Goal: Information Seeking & Learning: Find specific fact

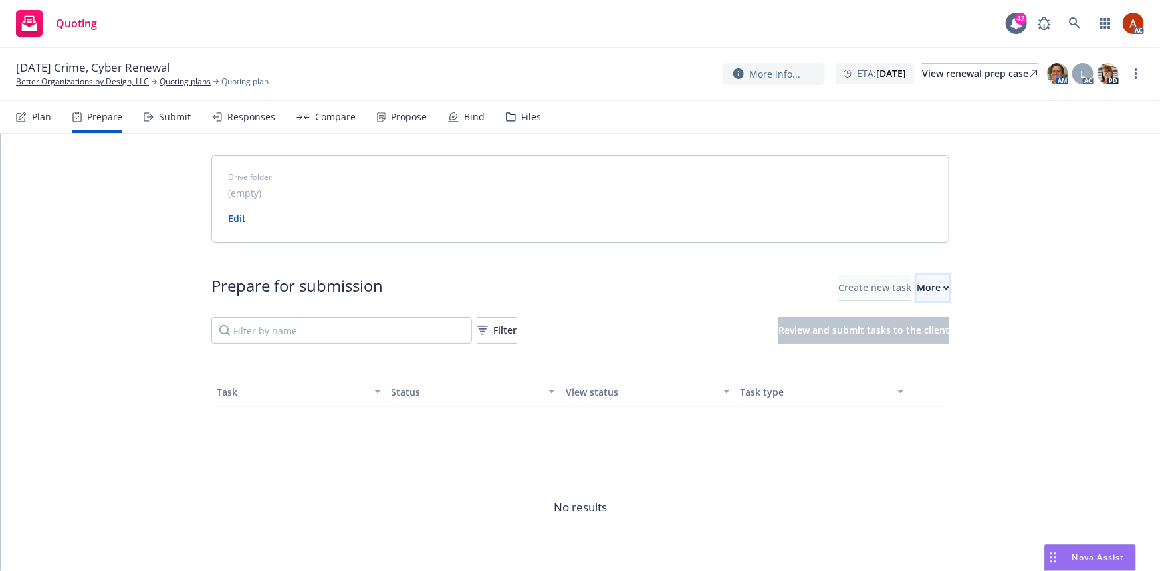
click at [917, 292] on div "More" at bounding box center [933, 287] width 33 height 25
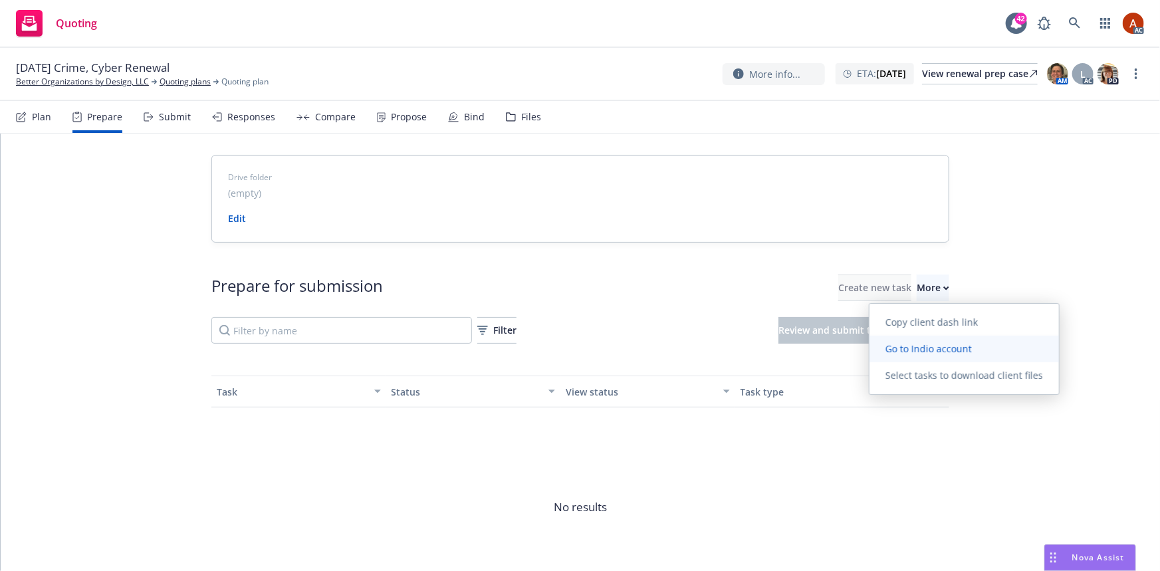
click at [900, 346] on span "Go to Indio account" at bounding box center [929, 348] width 118 height 13
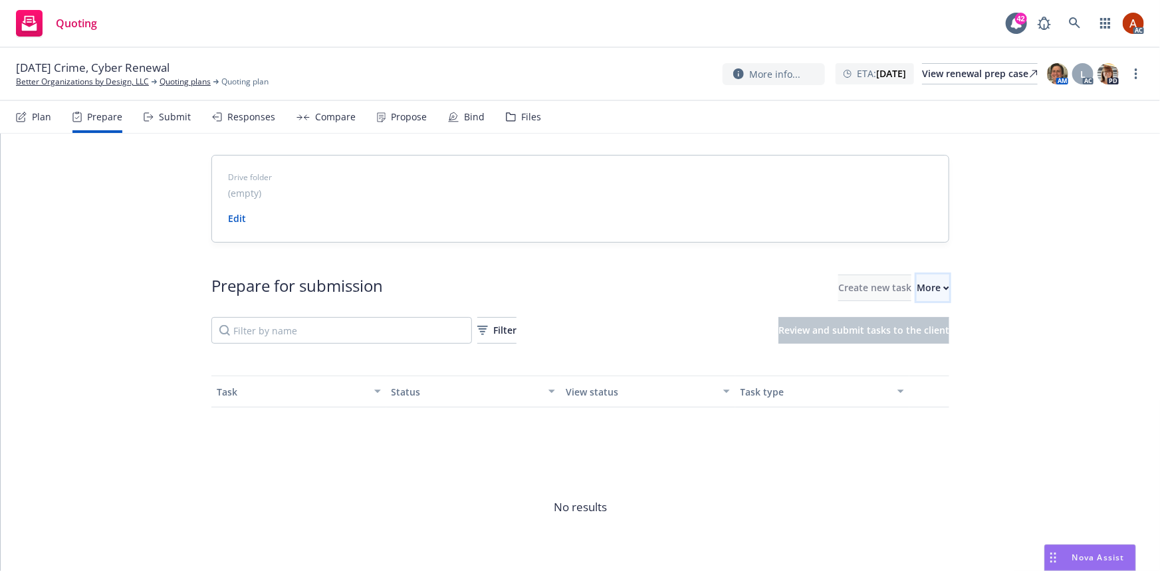
click at [917, 292] on div "More" at bounding box center [933, 287] width 33 height 25
click at [184, 83] on link "Quoting plans" at bounding box center [185, 82] width 51 height 12
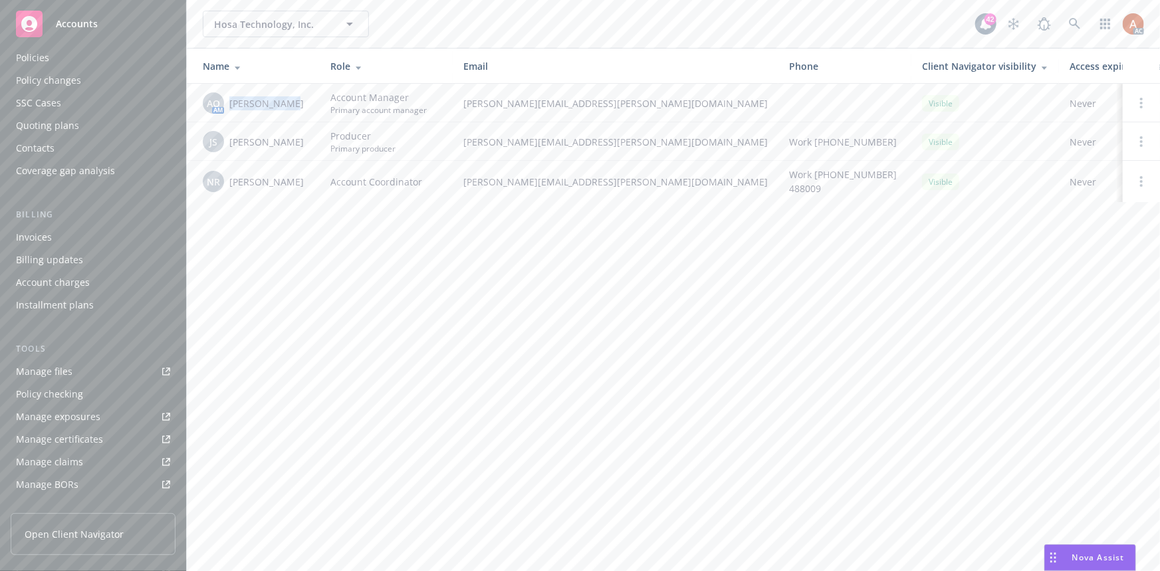
scroll to position [53, 0]
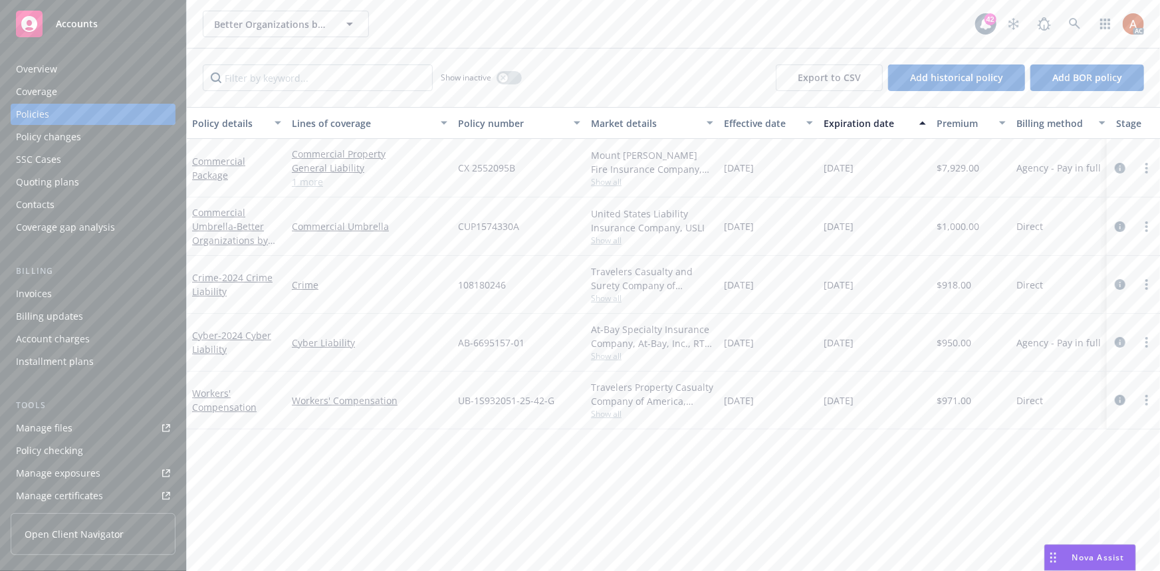
drag, startPoint x: 307, startPoint y: 180, endPoint x: 301, endPoint y: 180, distance: 6.7
click at [307, 180] on link "1 more" at bounding box center [370, 182] width 156 height 14
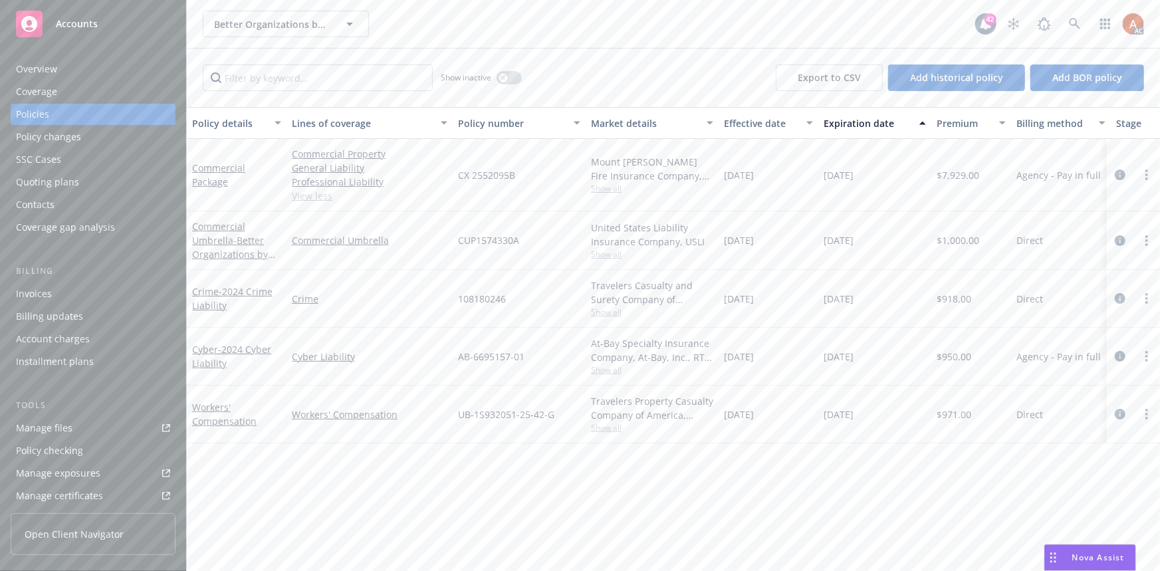
click at [478, 175] on span "CX 2552095B" at bounding box center [486, 175] width 57 height 14
click at [422, 196] on link "View less" at bounding box center [370, 196] width 156 height 14
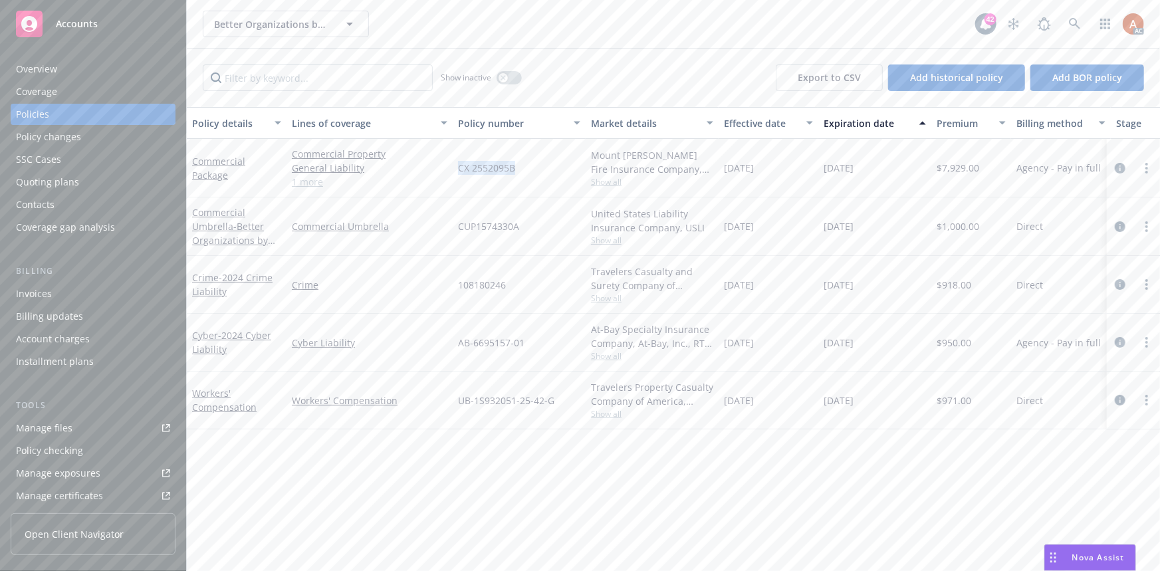
drag, startPoint x: 458, startPoint y: 168, endPoint x: 524, endPoint y: 170, distance: 65.9
click at [524, 170] on div "CX 2552095B" at bounding box center [519, 168] width 133 height 59
copy span "CX 2552095B"
click at [464, 279] on span "108180246" at bounding box center [482, 285] width 48 height 14
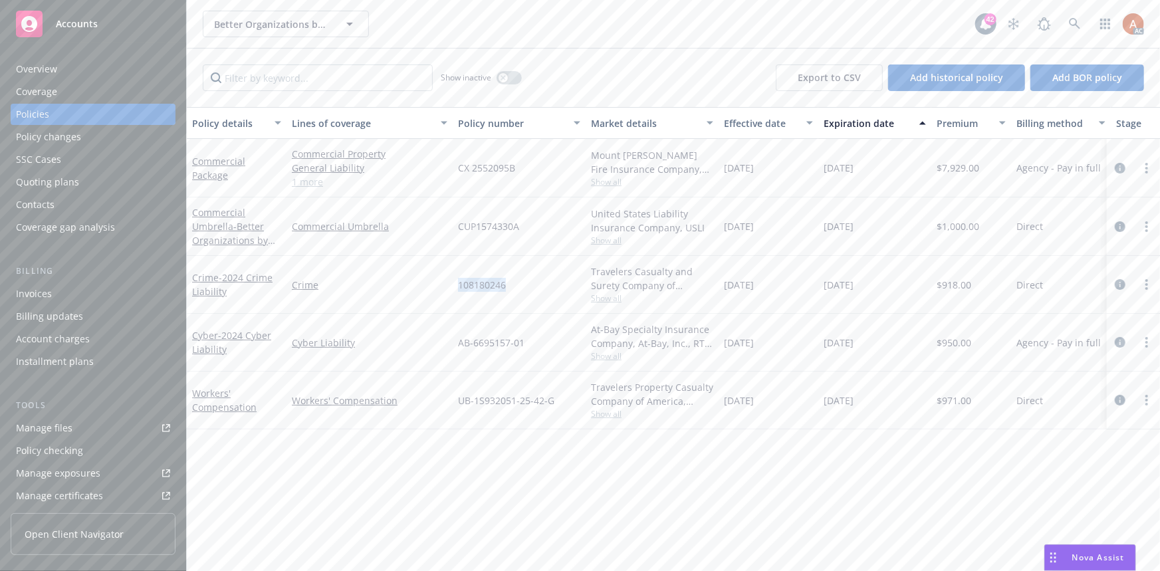
copy span "108180246"
click at [38, 71] on div "Overview" at bounding box center [36, 69] width 41 height 21
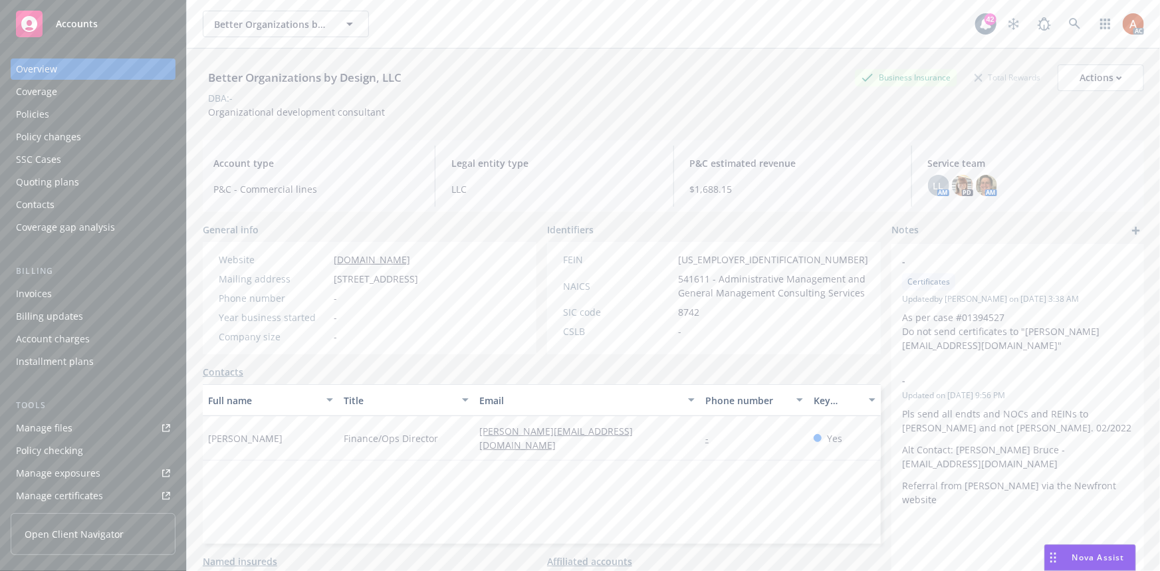
click at [863, 338] on div "FEIN 84-3062747 NAICS 541611 - Administrative Management and General Management…" at bounding box center [715, 298] width 337 height 112
drag, startPoint x: 199, startPoint y: 430, endPoint x: 292, endPoint y: 434, distance: 92.5
click at [292, 434] on div "Better Organizations by Design, LLC Business Insurance Total Rewards Actions DB…" at bounding box center [674, 334] width 974 height 571
copy span "Veronica Bruce"
click at [450, 454] on div "Full name Title Email Phone number Key contact Veronica Bruce Finance/Ops Direc…" at bounding box center [542, 464] width 678 height 160
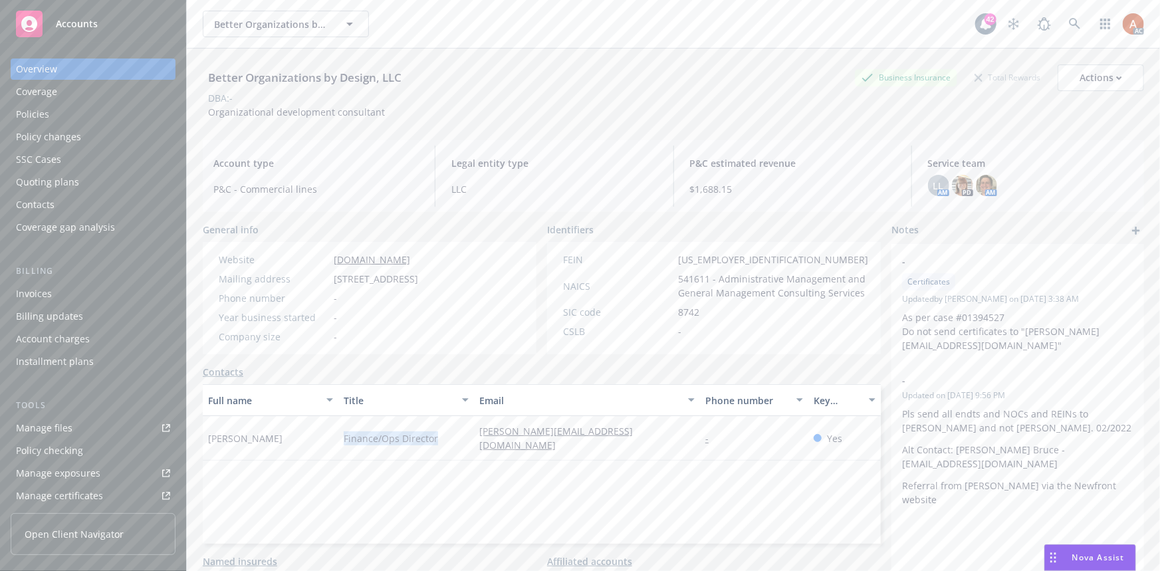
drag, startPoint x: 338, startPoint y: 429, endPoint x: 445, endPoint y: 435, distance: 107.2
click at [445, 435] on div "Finance/Ops Director" at bounding box center [406, 438] width 136 height 45
copy span "Finance/Ops Director"
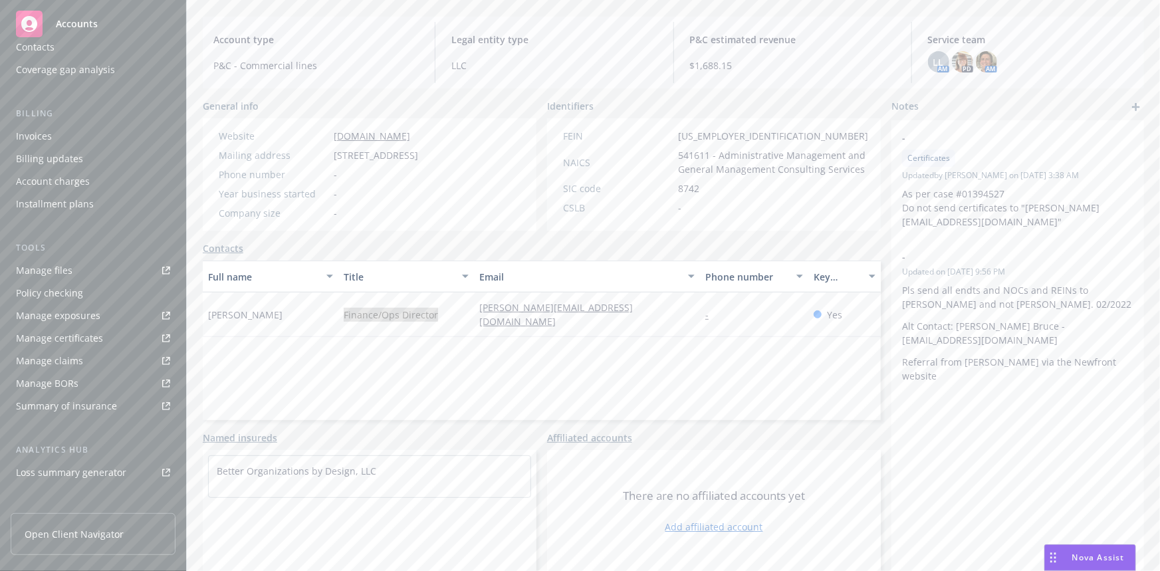
scroll to position [295, 0]
click at [60, 401] on div "Service team" at bounding box center [44, 402] width 57 height 21
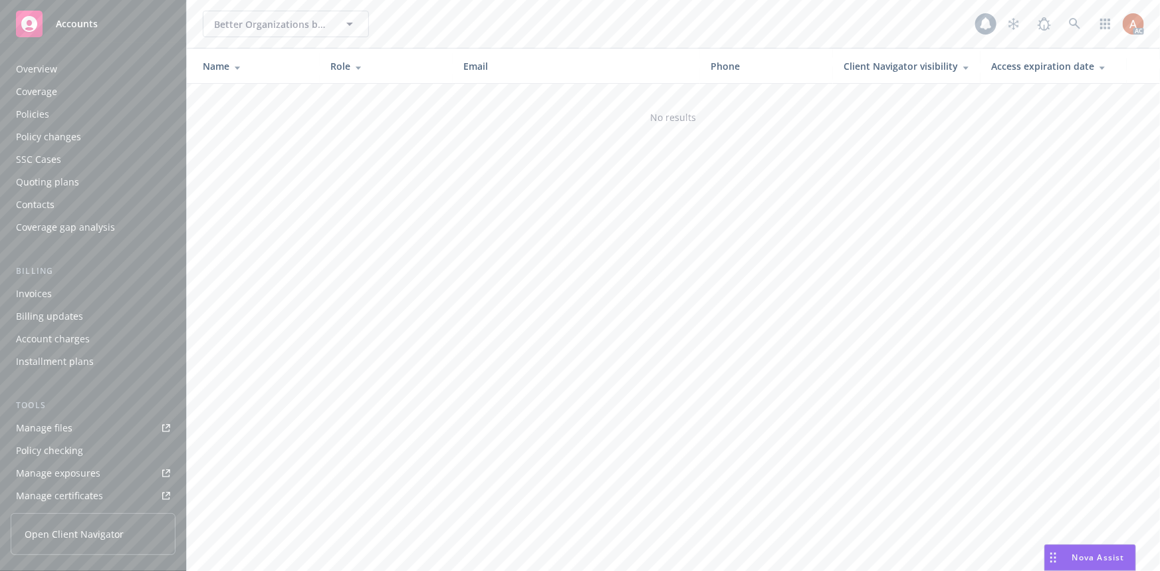
scroll to position [295, 0]
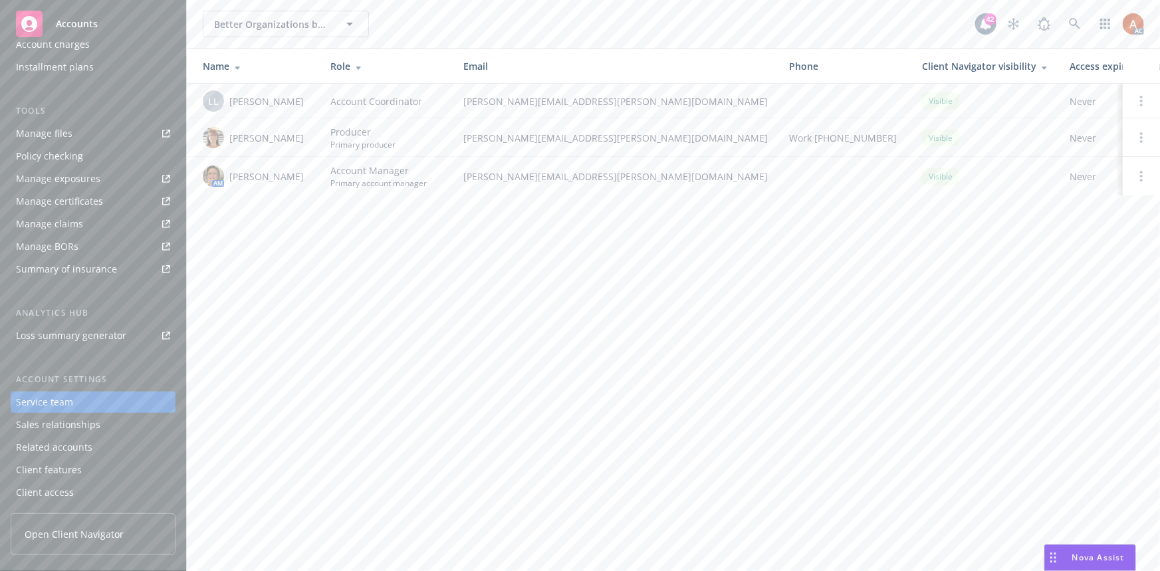
drag, startPoint x: 227, startPoint y: 131, endPoint x: 282, endPoint y: 150, distance: 57.8
click at [282, 148] on div "Maureen Bernstein" at bounding box center [256, 137] width 106 height 21
copy span "Maureen Bernstein"
click at [239, 111] on div "LL Lacy Lipetzky" at bounding box center [256, 100] width 106 height 21
click at [246, 138] on span "Maureen Bernstein" at bounding box center [266, 138] width 74 height 14
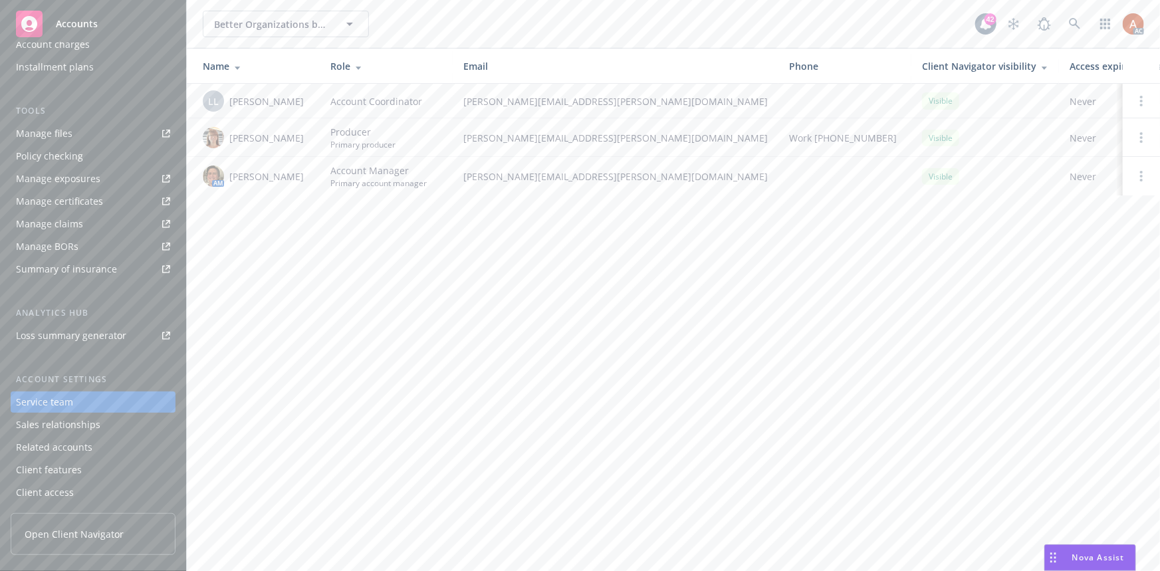
click at [267, 176] on span "Nicholas Baldwin" at bounding box center [266, 177] width 74 height 14
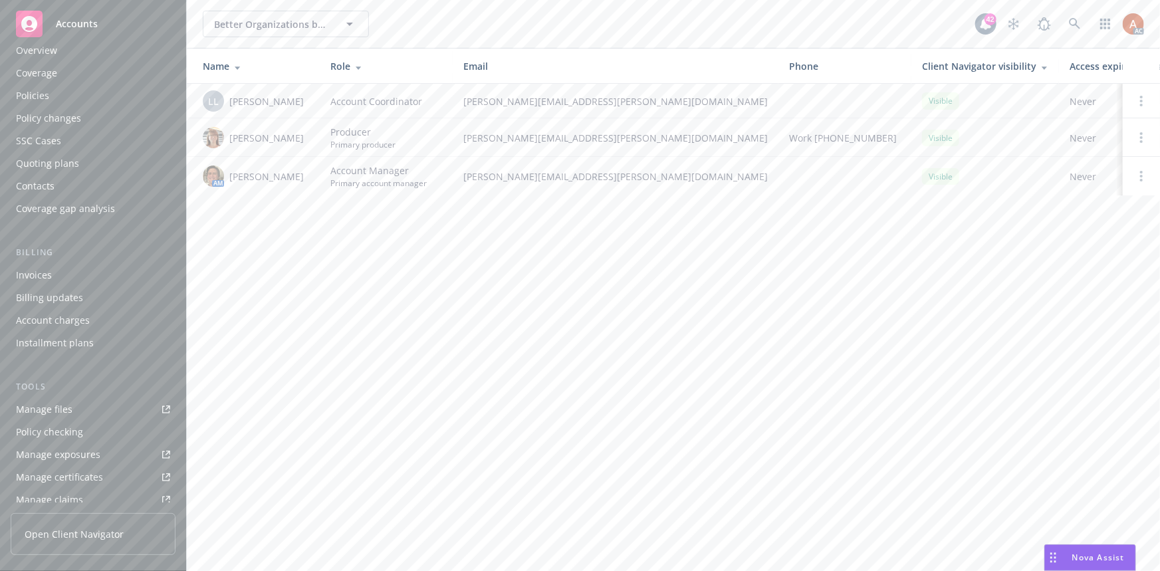
scroll to position [0, 0]
click at [48, 72] on div "Overview" at bounding box center [36, 69] width 41 height 21
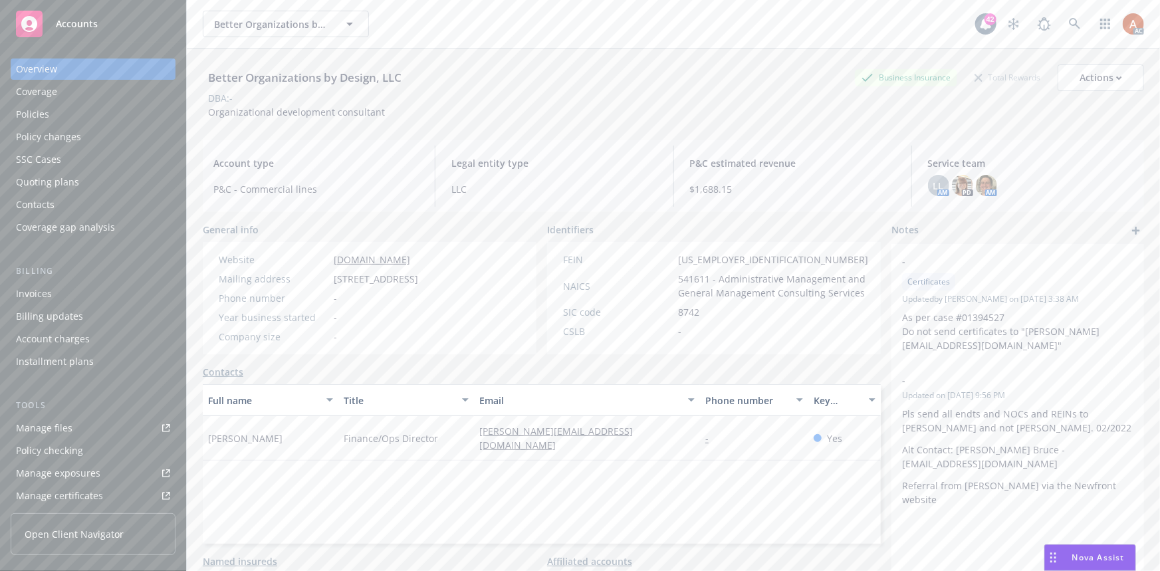
click at [48, 432] on div "Manage files" at bounding box center [44, 428] width 57 height 21
click at [42, 113] on div "Policies" at bounding box center [32, 114] width 33 height 21
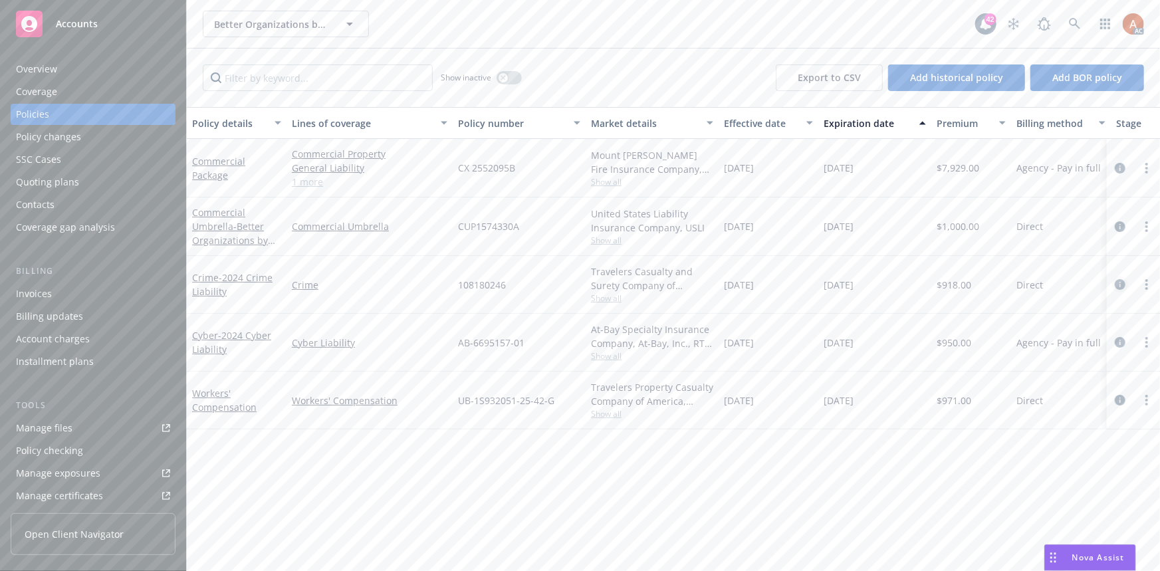
click at [1120, 285] on icon "circleInformation" at bounding box center [1120, 284] width 11 height 11
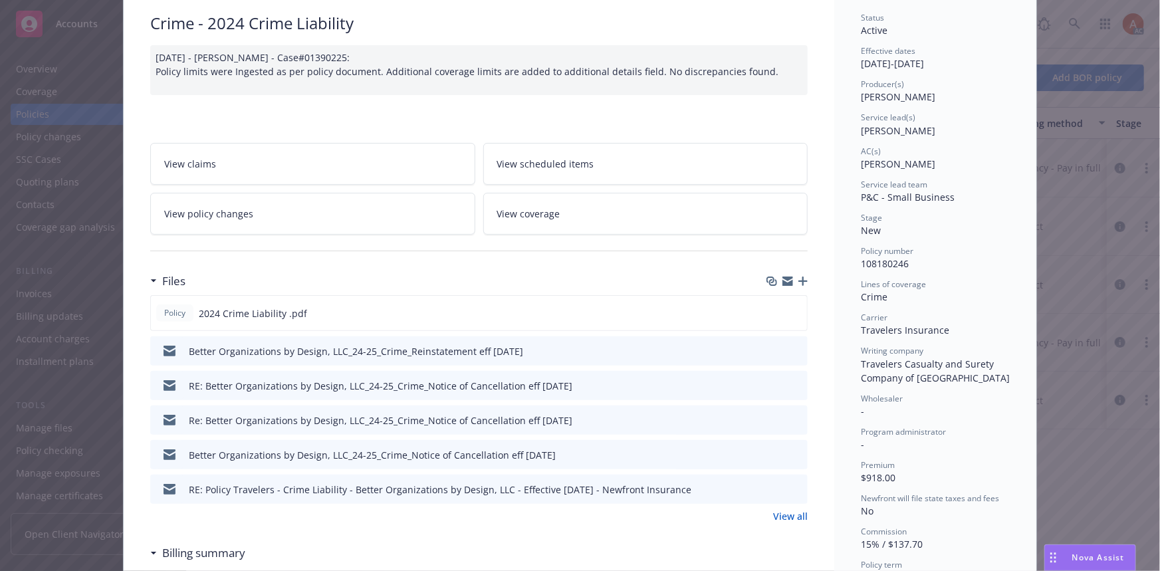
scroll to position [181, 0]
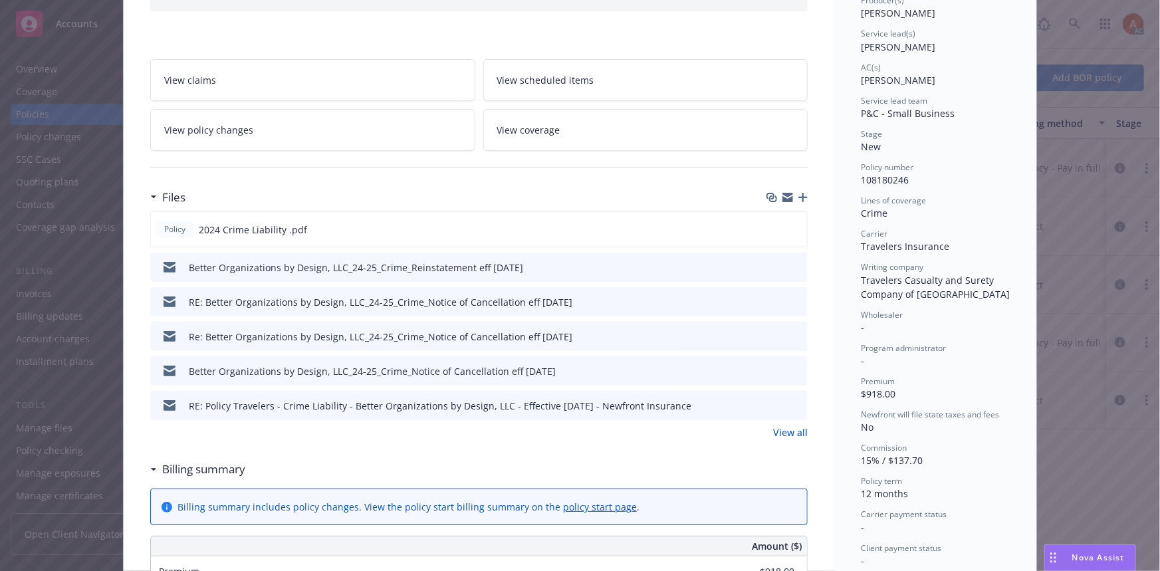
click at [793, 428] on link "View all" at bounding box center [790, 433] width 35 height 14
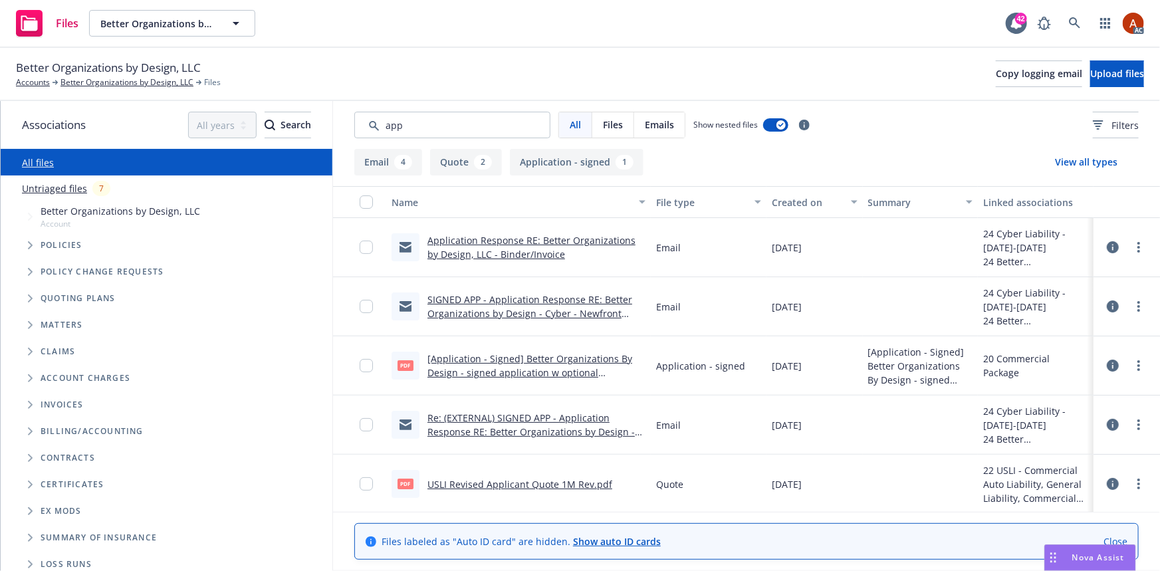
type input "app"
click at [532, 362] on link "[Application - Signed] Better Organizations By Design - signed application w op…" at bounding box center [530, 372] width 205 height 41
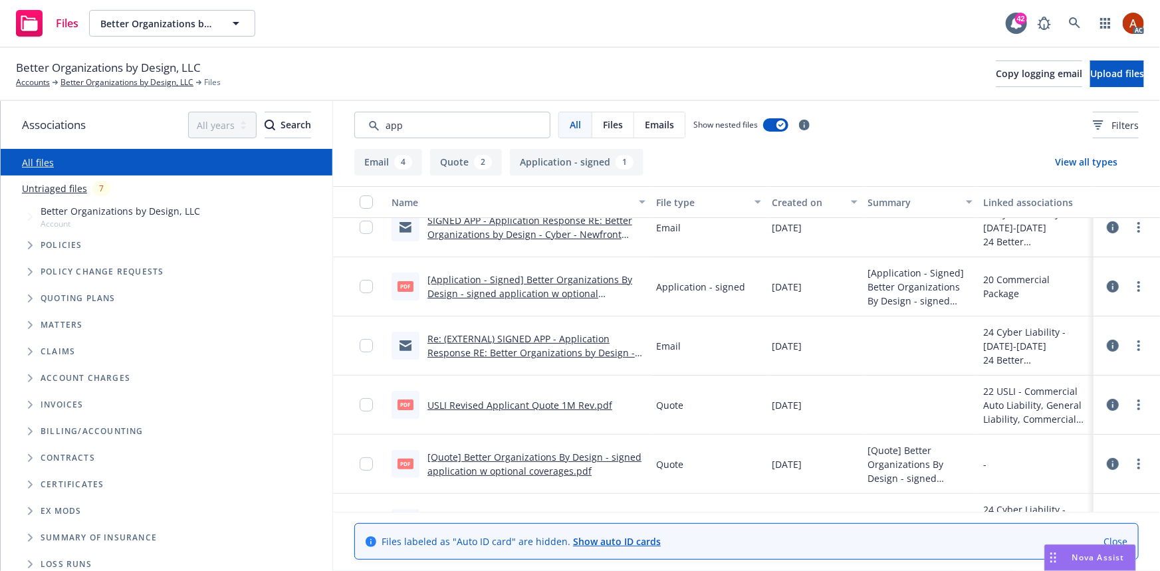
scroll to position [119, 0]
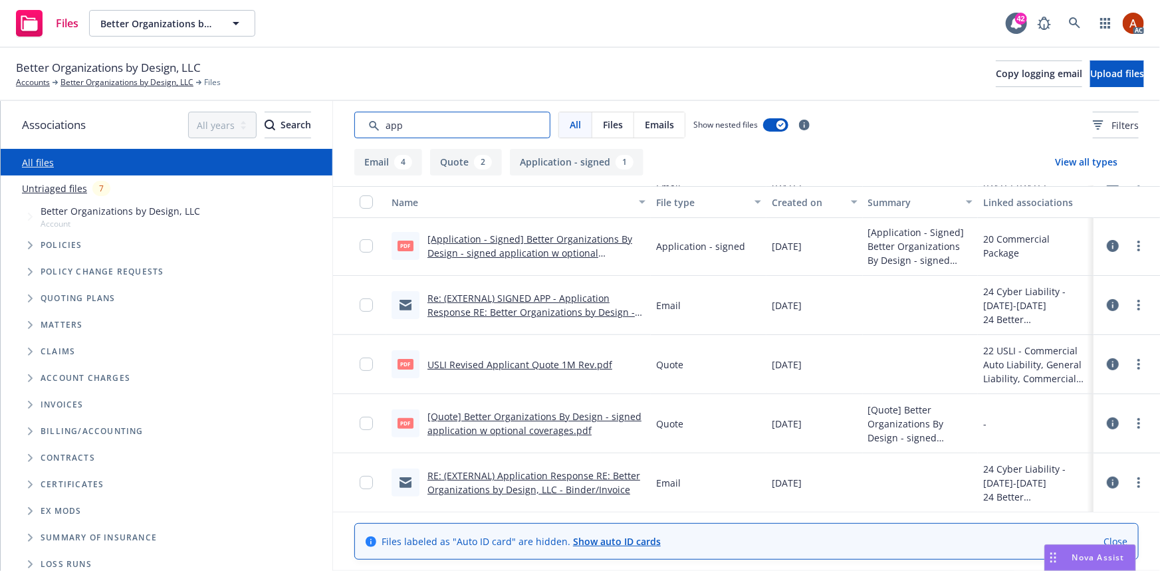
drag, startPoint x: 458, startPoint y: 124, endPoint x: 305, endPoint y: 122, distance: 153.0
click at [275, 127] on div "Associations All years 2027 2026 2025 2024 2023 2022 2021 2020 2019 2018 2017 2…" at bounding box center [581, 336] width 1160 height 470
click at [612, 102] on div "All Files Emails Show nested files Filters" at bounding box center [746, 125] width 827 height 48
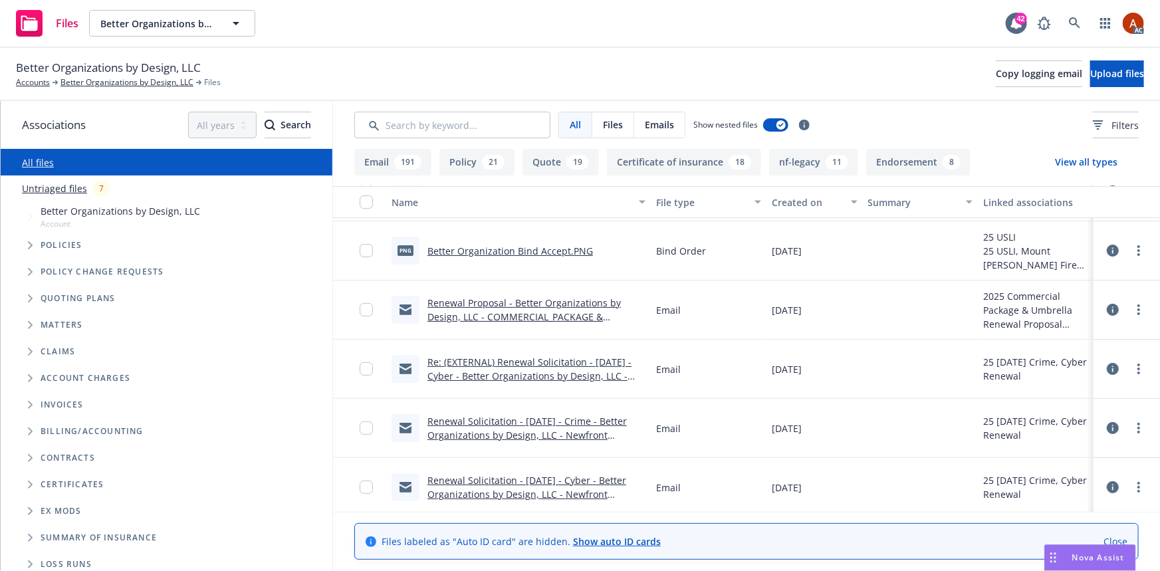
scroll to position [120, 0]
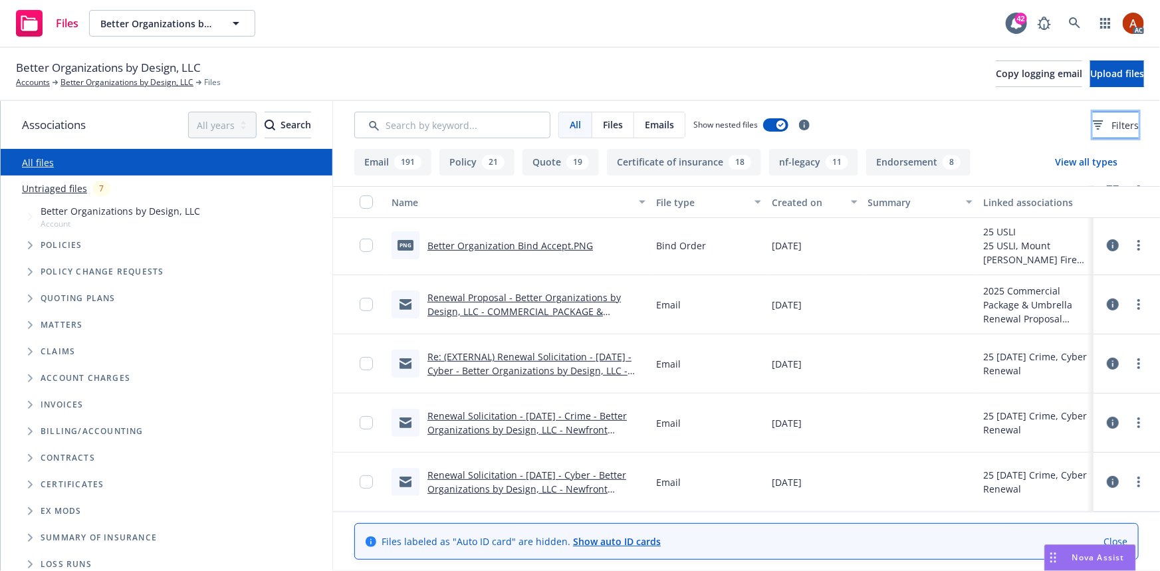
click at [1093, 116] on button "Filters" at bounding box center [1116, 125] width 46 height 27
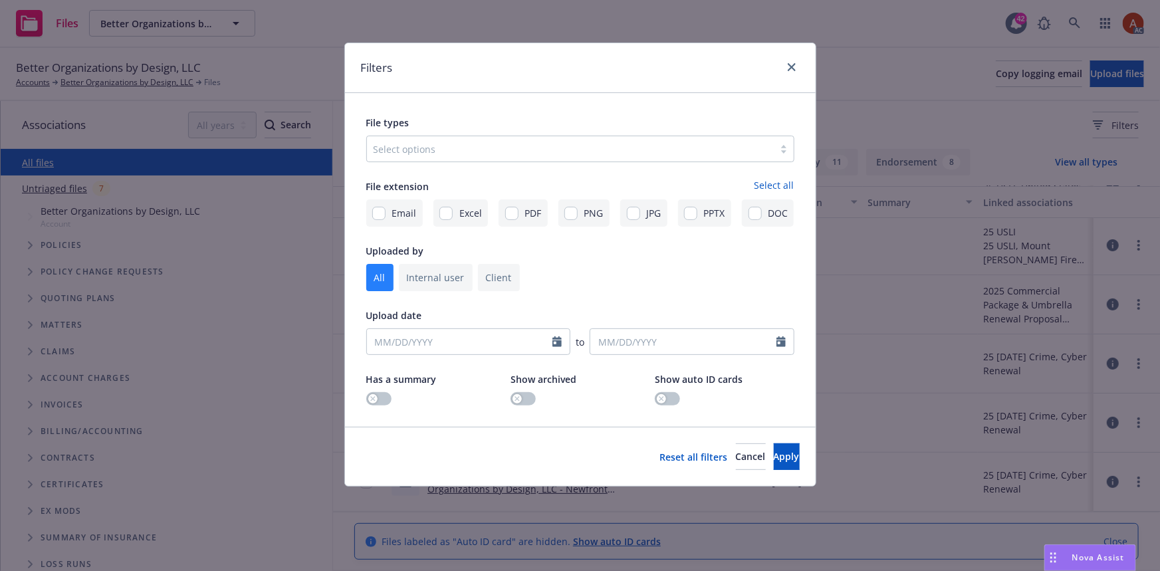
click at [485, 139] on div "Select options" at bounding box center [570, 148] width 407 height 21
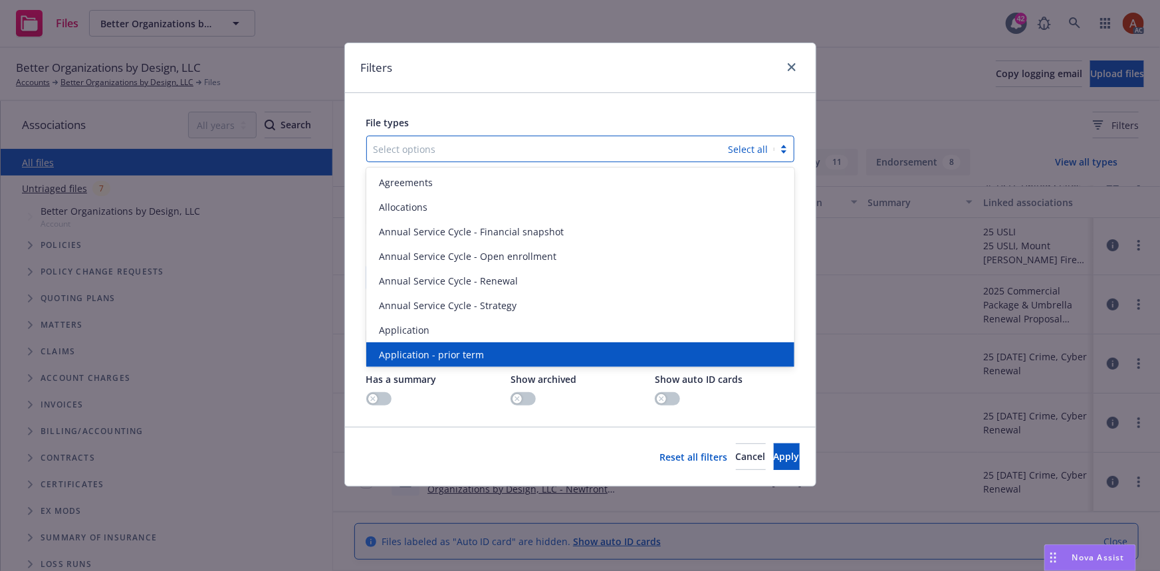
click at [482, 352] on div "Application - prior term" at bounding box center [580, 355] width 412 height 14
click at [483, 353] on div "Application - signed" at bounding box center [580, 355] width 412 height 14
click at [487, 359] on div "Application - unsigned" at bounding box center [580, 355] width 412 height 14
click at [782, 461] on button "Apply" at bounding box center [787, 457] width 26 height 27
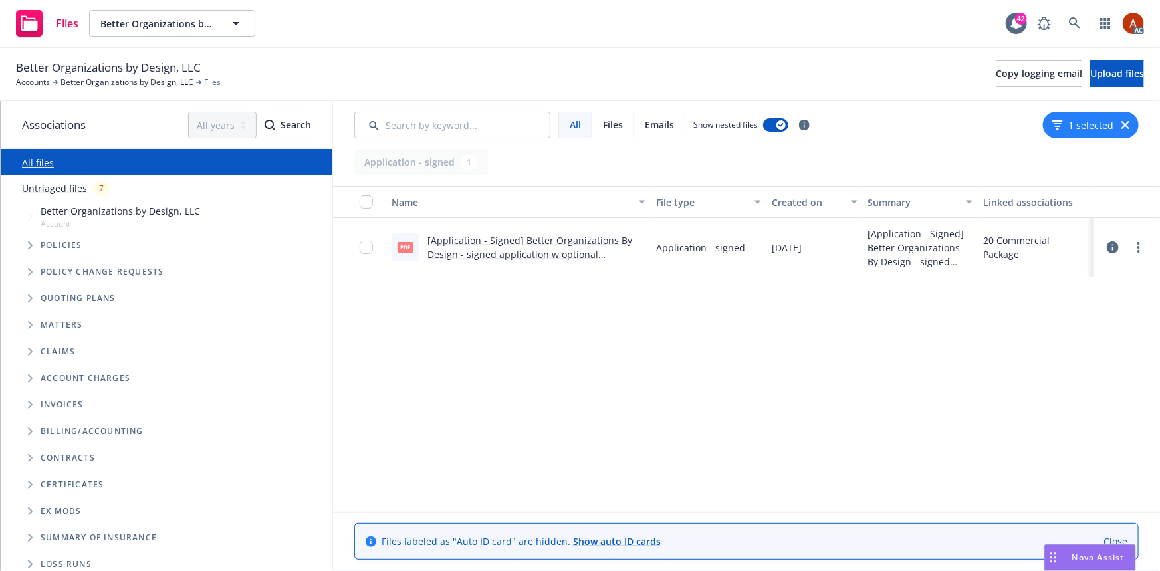
scroll to position [0, 0]
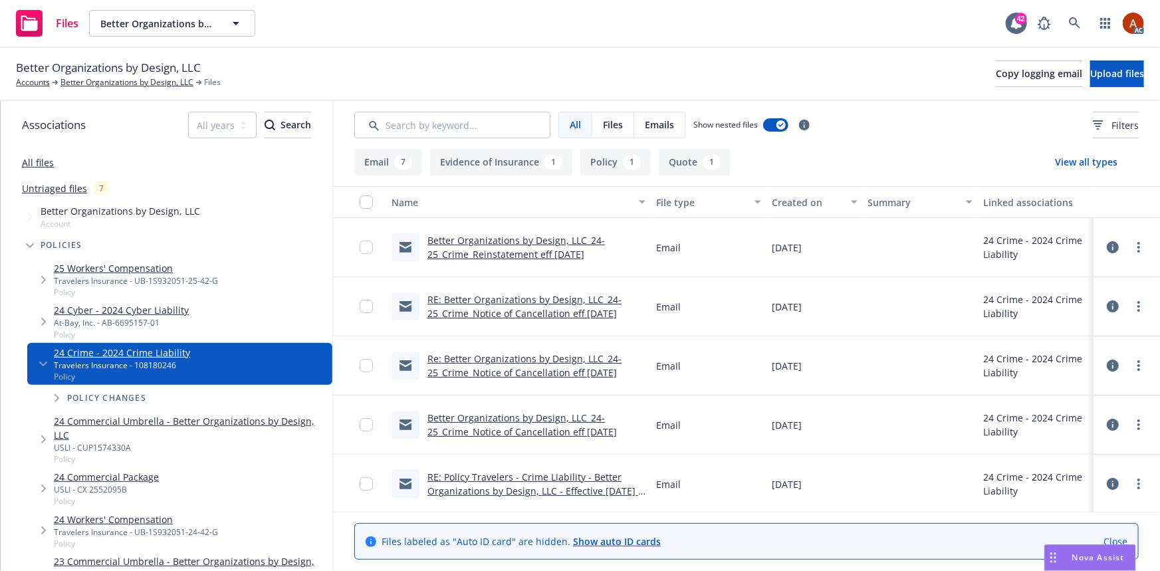
click at [611, 158] on button "Policy 1" at bounding box center [616, 162] width 70 height 27
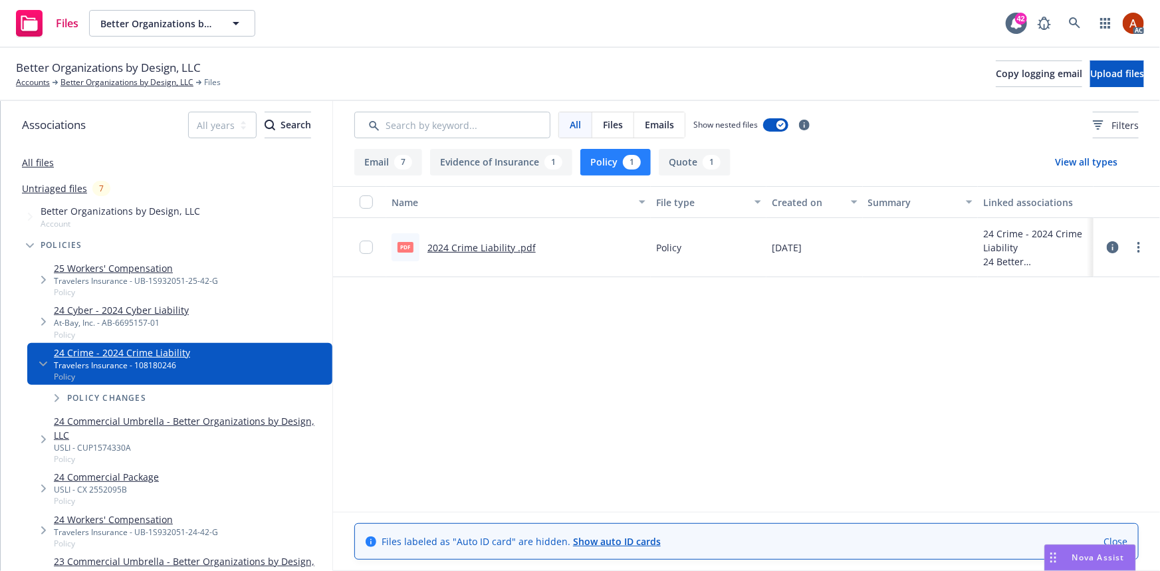
click at [451, 248] on link "2024 Crime Liability .pdf" at bounding box center [482, 247] width 108 height 13
click at [140, 88] on div "Better Organizations by Design, LLC Accounts Better Organizations by Design, LL…" at bounding box center [580, 74] width 1160 height 53
click at [144, 79] on link "Better Organizations by Design, LLC" at bounding box center [127, 82] width 133 height 12
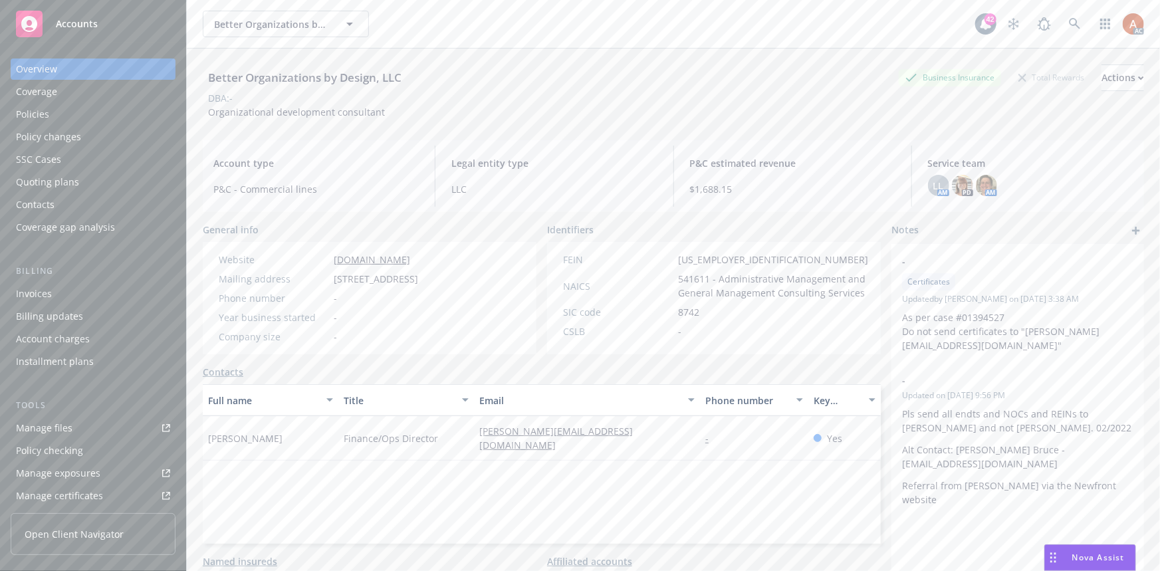
click at [27, 114] on div "Policies" at bounding box center [32, 114] width 33 height 21
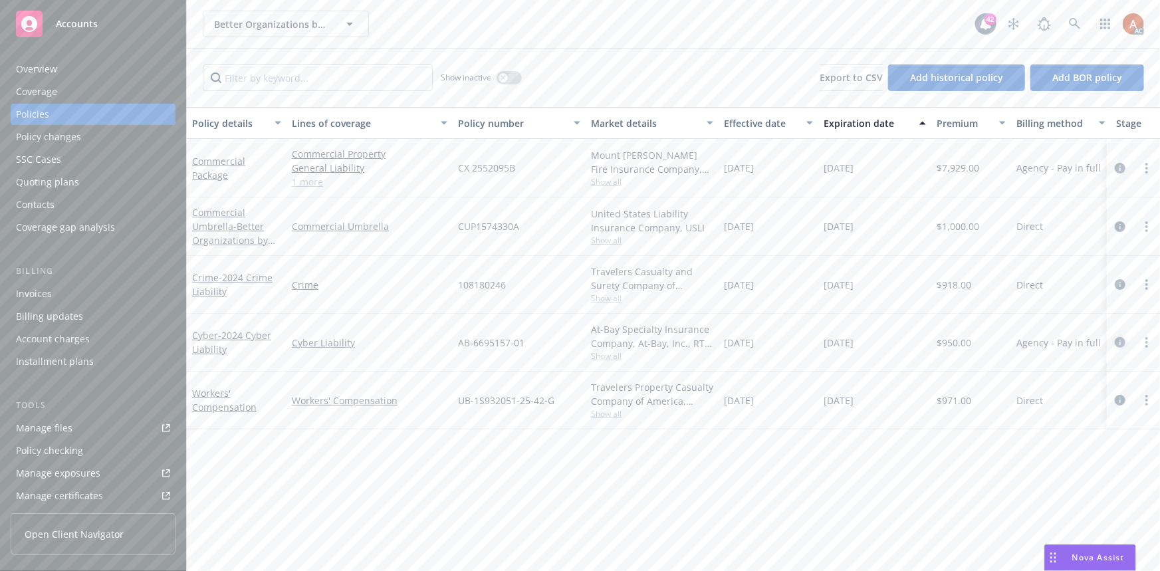
click at [1118, 345] on icon "circleInformation" at bounding box center [1120, 342] width 11 height 11
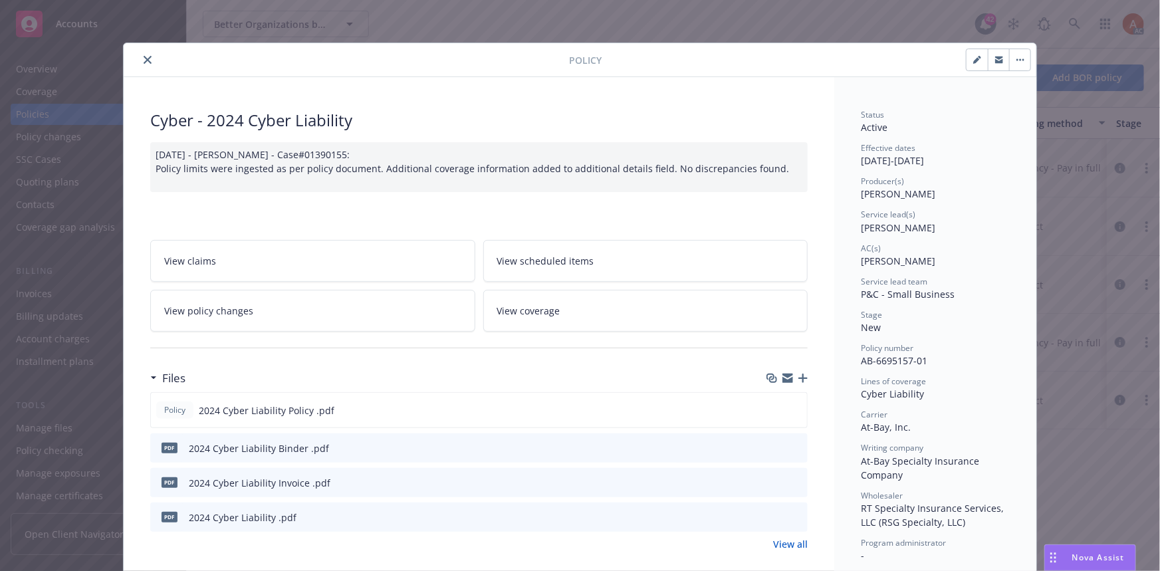
click at [148, 60] on button "close" at bounding box center [148, 60] width 16 height 16
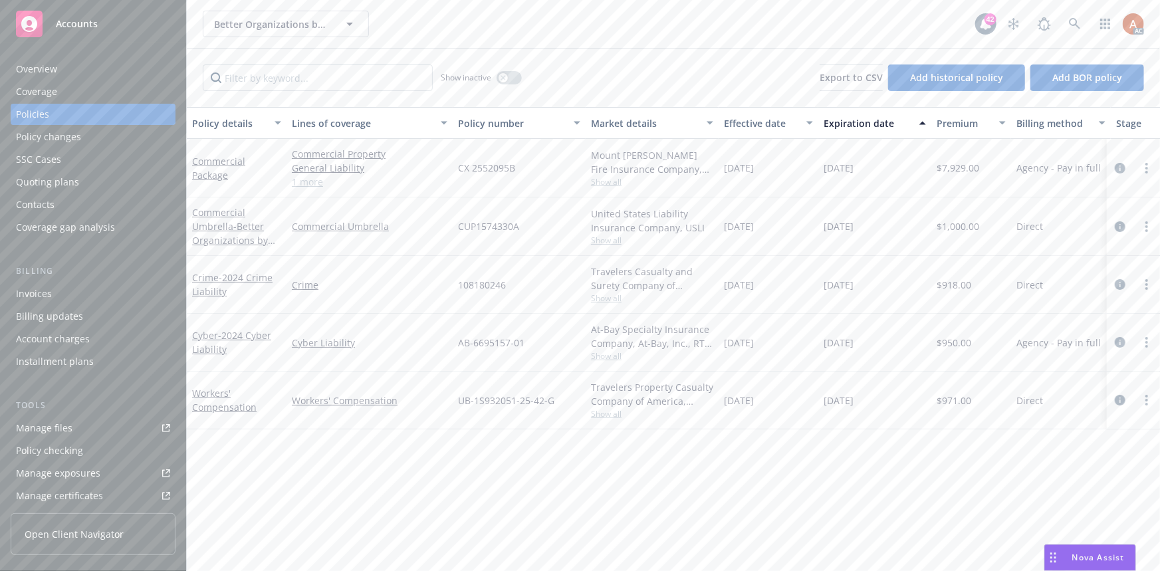
click at [33, 74] on div "Overview" at bounding box center [36, 69] width 41 height 21
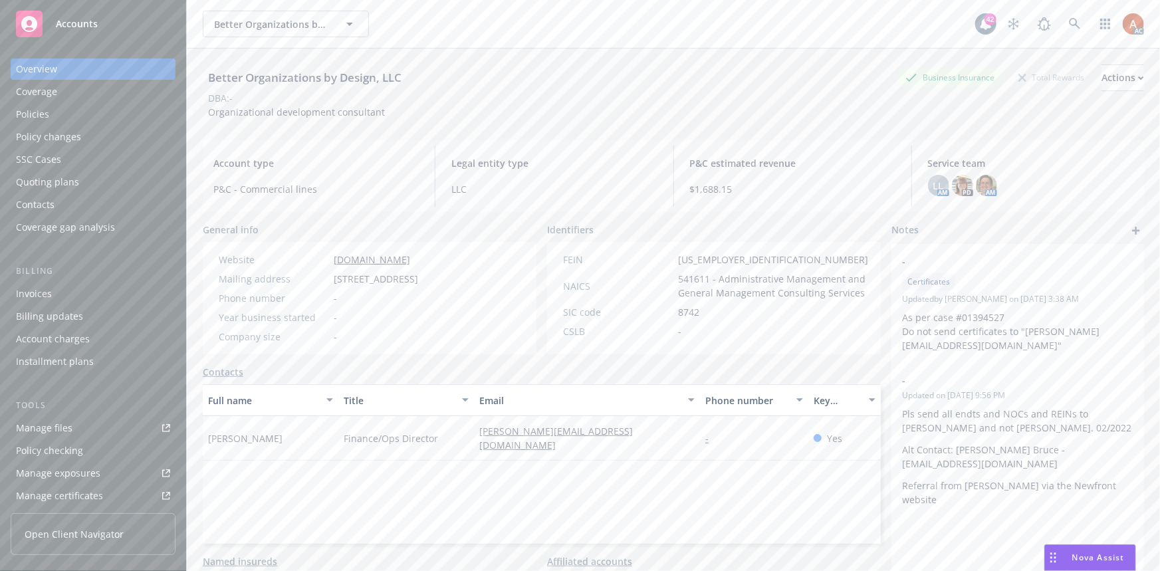
drag, startPoint x: 341, startPoint y: 275, endPoint x: 449, endPoint y: 278, distance: 107.8
click at [424, 278] on div "Mailing address 88 S 3rd St # 234, San Jose, CA, 95113" at bounding box center [318, 279] width 210 height 14
click at [512, 279] on div "Website www.boxd.us Mailing address 88 S 3rd St # 234, San Jose, CA, 95113 Phon…" at bounding box center [370, 298] width 334 height 112
click at [364, 325] on div "Website www.boxd.us Mailing address 88 S 3rd St # 234, San Jose, CA, 95113 Phon…" at bounding box center [318, 298] width 210 height 91
drag, startPoint x: 334, startPoint y: 280, endPoint x: 459, endPoint y: 284, distance: 125.1
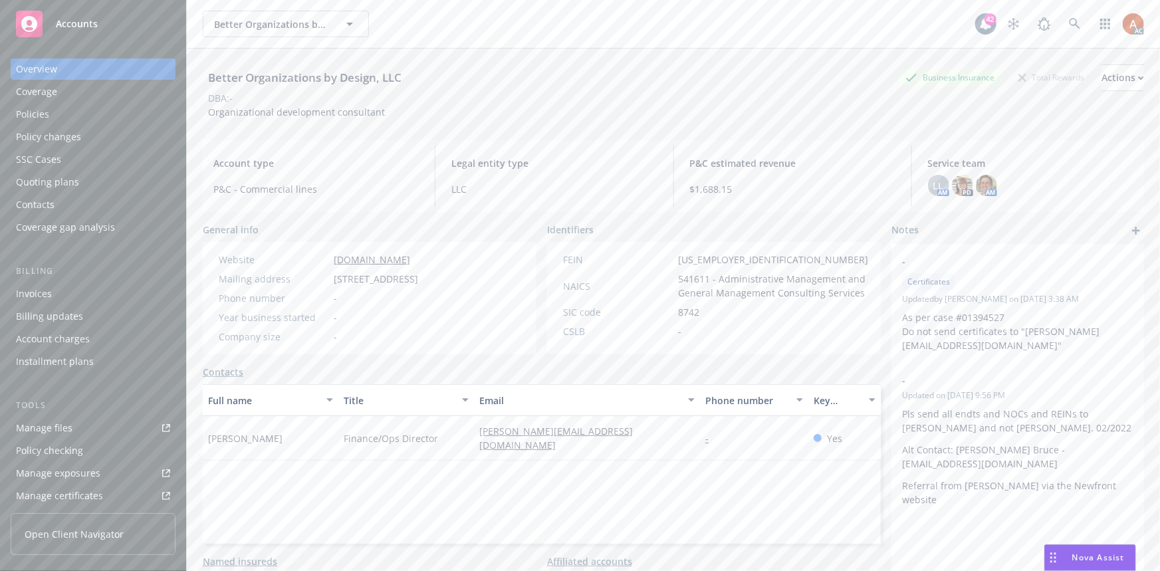
click at [418, 284] on span "88 S 3rd St # 234, San Jose, CA, 95113" at bounding box center [376, 279] width 84 height 14
click at [424, 321] on div "Year business started -" at bounding box center [318, 318] width 210 height 14
drag, startPoint x: 217, startPoint y: 279, endPoint x: 505, endPoint y: 273, distance: 288.0
click at [434, 273] on div "Website www.boxd.us Mailing address 88 S 3rd St # 234, San Jose, CA, 95113 Phon…" at bounding box center [318, 298] width 231 height 112
copy div "Mailing address 88 S 3rd St # 234, San Jose, CA, 95113"
